Goal: Task Accomplishment & Management: Use online tool/utility

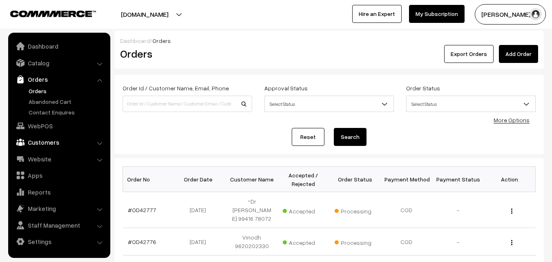
drag, startPoint x: 37, startPoint y: 127, endPoint x: 49, endPoint y: 118, distance: 15.2
click at [37, 126] on link "WebPOS" at bounding box center [58, 126] width 97 height 15
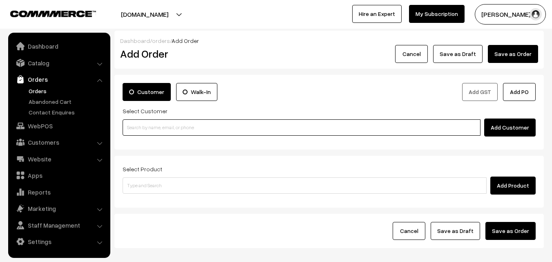
click at [164, 127] on input at bounding box center [302, 127] width 358 height 16
paste input "[PHONE_NUMBER]"
type input "9962305046"
